Goal: Check status: Check status

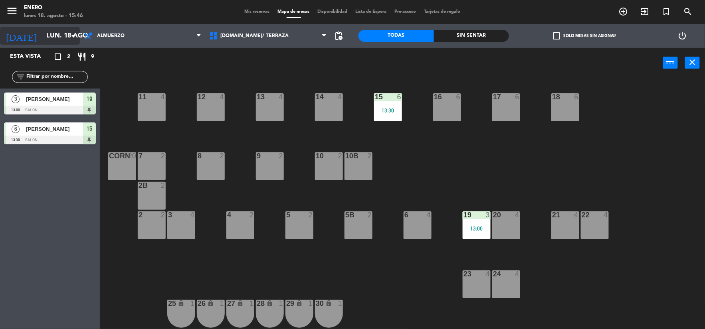
click at [64, 41] on input "lun. 18 ago." at bounding box center [84, 36] width 85 height 16
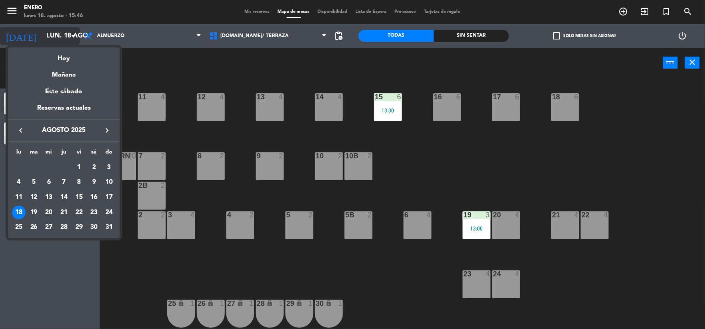
click at [64, 41] on div at bounding box center [352, 164] width 705 height 329
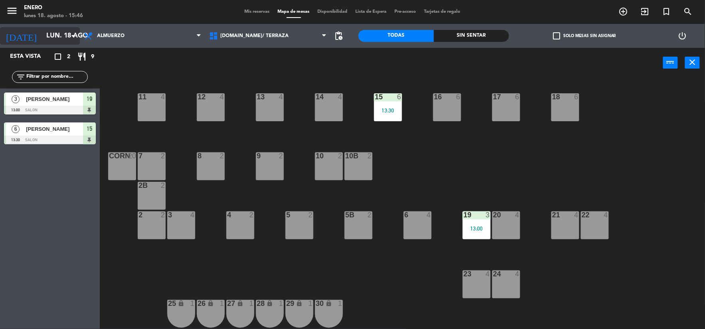
click at [65, 40] on input "lun. 18 ago." at bounding box center [84, 36] width 85 height 16
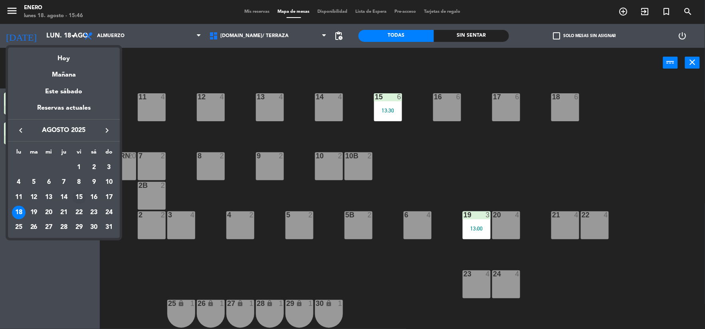
click at [77, 196] on div "15" at bounding box center [79, 198] width 14 height 14
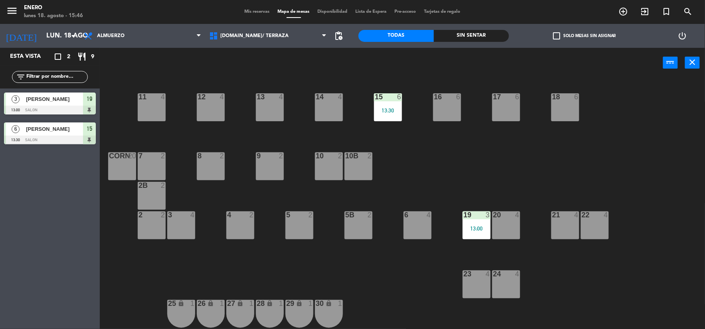
type input "vie. 15 ago."
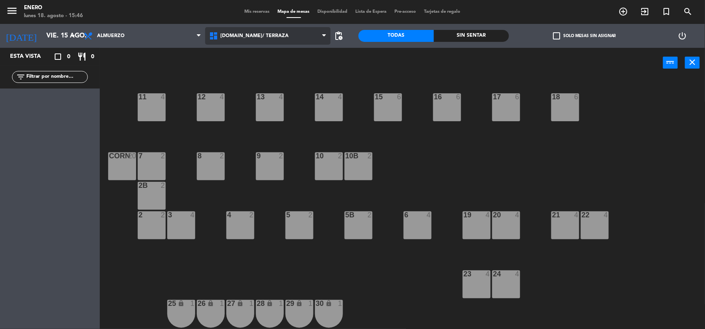
click at [233, 36] on span "[DOMAIN_NAME]/ TERRAZA" at bounding box center [254, 36] width 68 height 6
click at [286, 2] on div "menu Enero lunes 18. agosto - 15:46 Mis reservas Mapa de mesas Disponibilidad L…" at bounding box center [352, 12] width 705 height 24
click at [255, 10] on span "Mis reservas" at bounding box center [257, 12] width 33 height 4
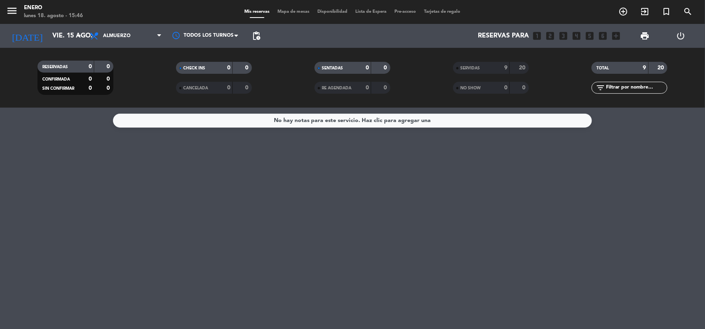
click at [513, 69] on div "20" at bounding box center [519, 67] width 15 height 9
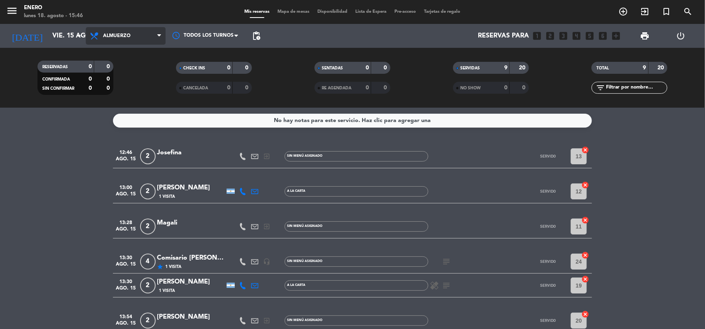
click at [156, 43] on span "Almuerzo" at bounding box center [126, 36] width 80 height 18
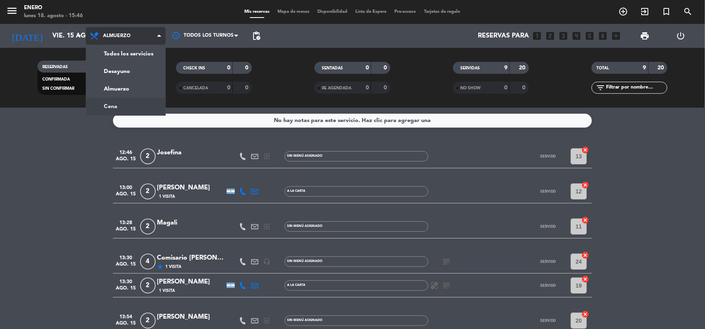
click at [129, 99] on div "menu Enero lunes 18. agosto - 15:46 Mis reservas Mapa de mesas Disponibilidad L…" at bounding box center [352, 54] width 705 height 108
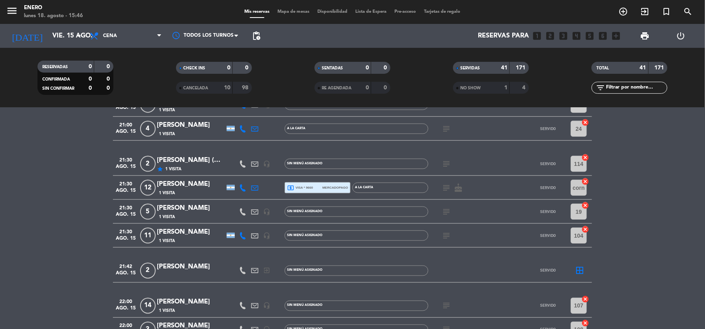
scroll to position [425, 0]
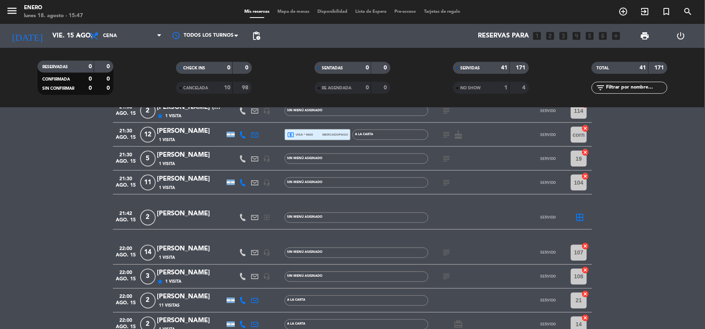
click at [445, 254] on icon "subject" at bounding box center [446, 253] width 10 height 10
click at [79, 33] on icon "arrow_drop_down" at bounding box center [79, 36] width 10 height 10
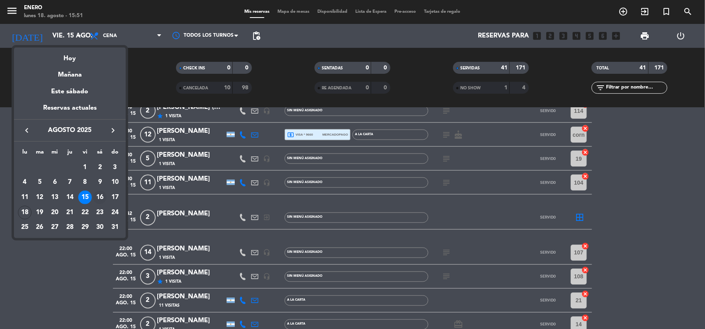
click at [102, 195] on div "16" at bounding box center [100, 198] width 14 height 14
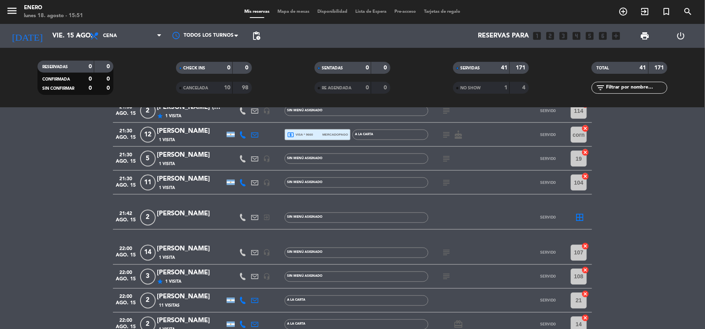
type input "sáb. 16 ago."
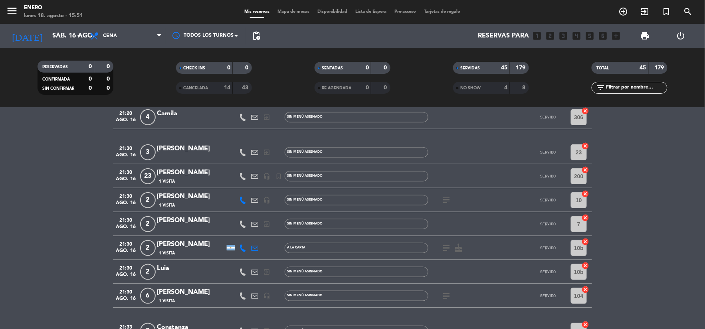
scroll to position [0, 0]
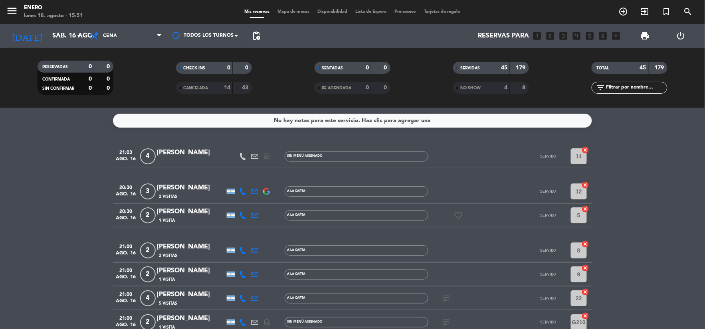
click at [624, 88] on input "text" at bounding box center [636, 87] width 62 height 9
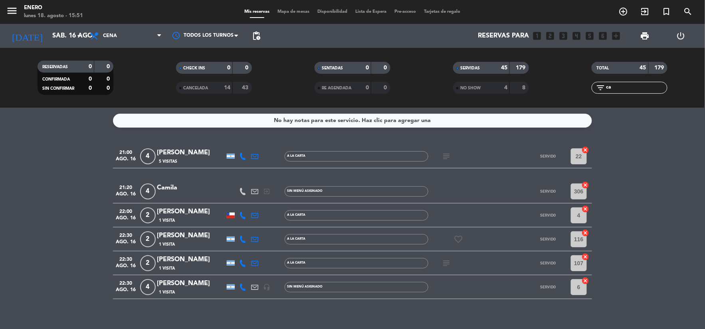
type input "cam"
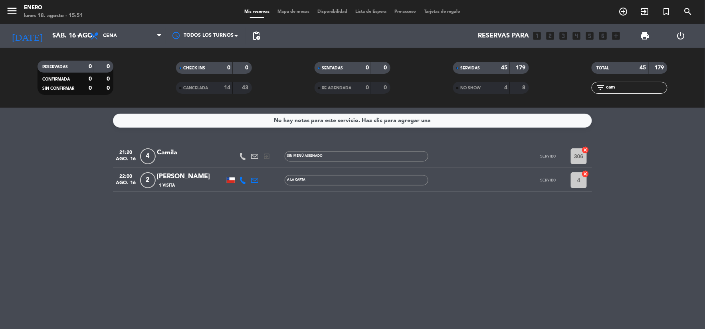
drag, startPoint x: 635, startPoint y: 87, endPoint x: 544, endPoint y: 77, distance: 92.3
click at [546, 79] on div "RESERVADAS 0 0 CONFIRMADA 0 0 SIN CONFIRMAR 0 0 CHECK INS 0 0 CANCELADA 14 43 S…" at bounding box center [352, 78] width 705 height 44
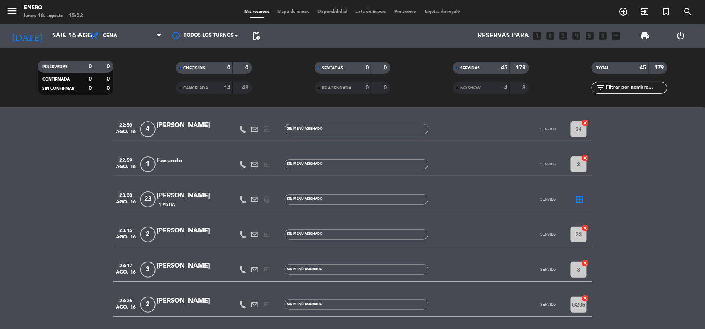
scroll to position [1145, 0]
